Goal: Information Seeking & Learning: Understand process/instructions

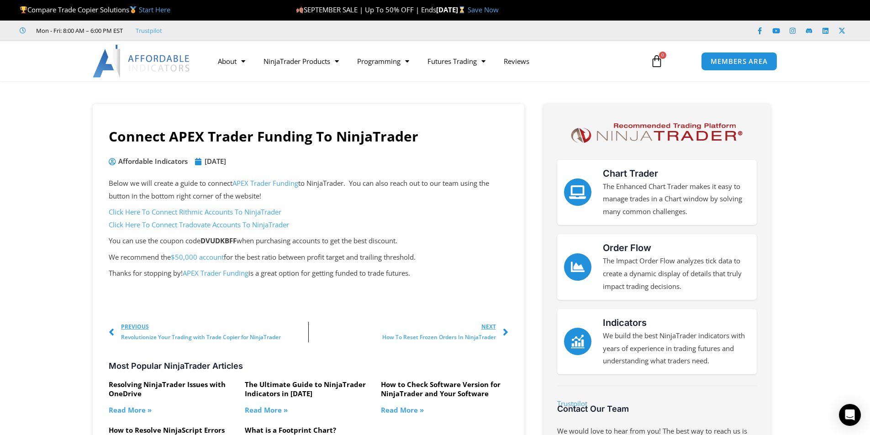
click at [205, 223] on link "Click Here To Connect Tradovate Accounts To NinjaTrader" at bounding box center [199, 224] width 180 height 9
